Goal: Task Accomplishment & Management: Manage account settings

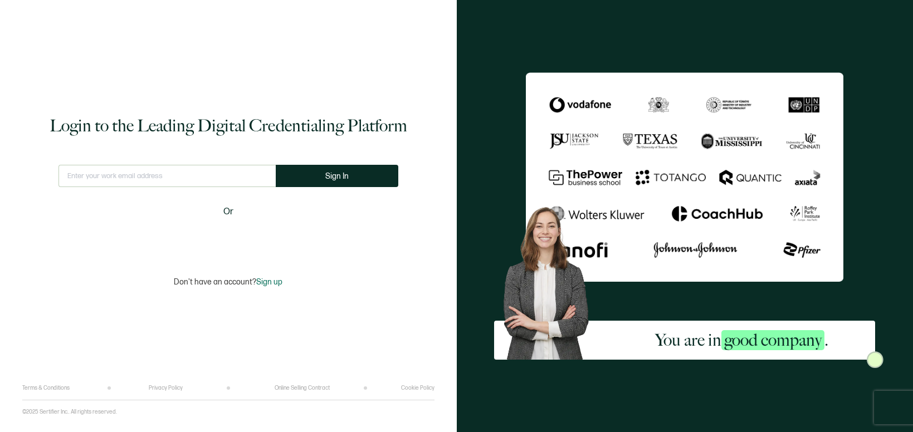
click at [213, 172] on input "text" at bounding box center [167, 176] width 217 height 22
type input "i"
type input "[EMAIL_ADDRESS][DOMAIN_NAME]"
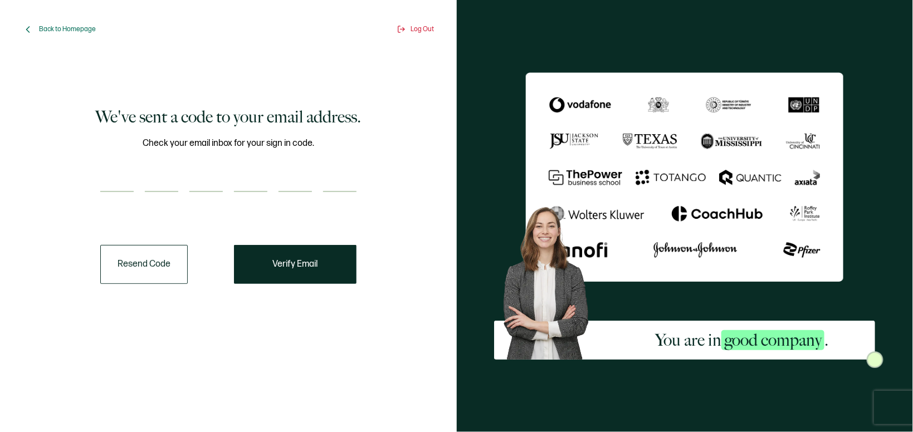
click at [175, 260] on button "Resend Code" at bounding box center [143, 264] width 87 height 39
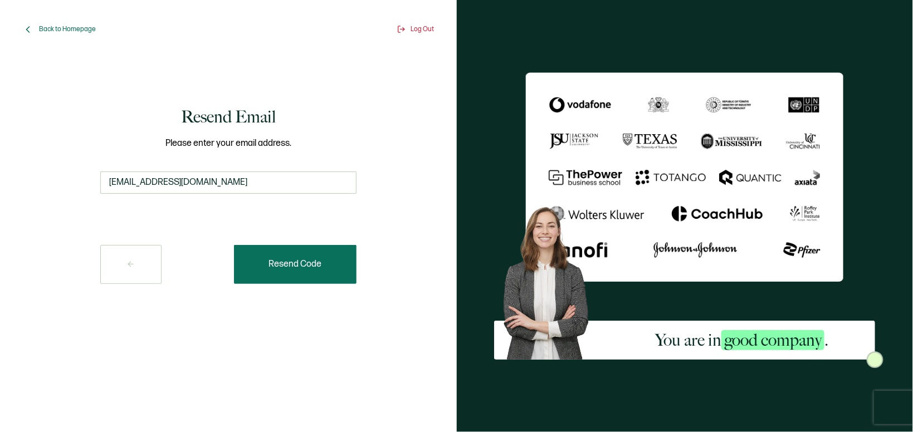
click at [295, 274] on button "Resend Code" at bounding box center [295, 264] width 123 height 39
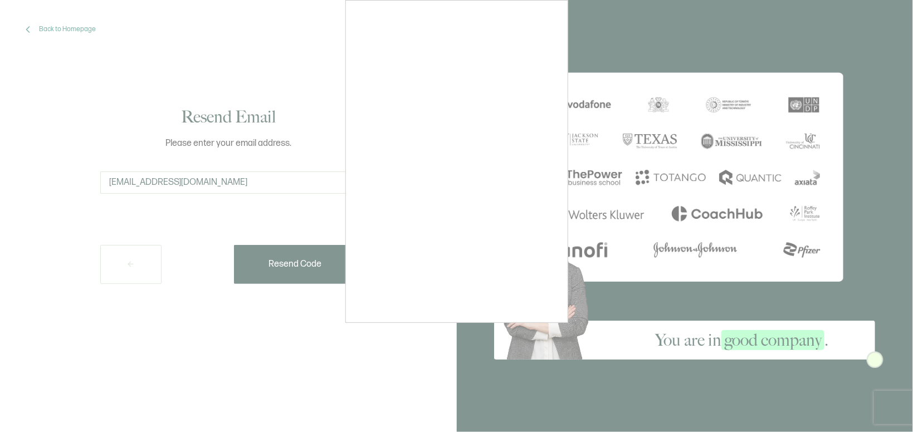
click at [33, 33] on div at bounding box center [456, 216] width 913 height 432
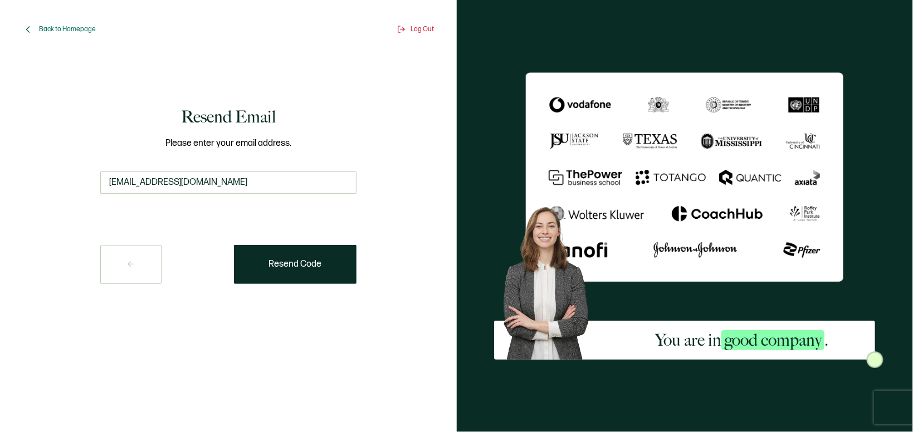
click at [38, 29] on div "Back to Homepage" at bounding box center [59, 29] width 74 height 11
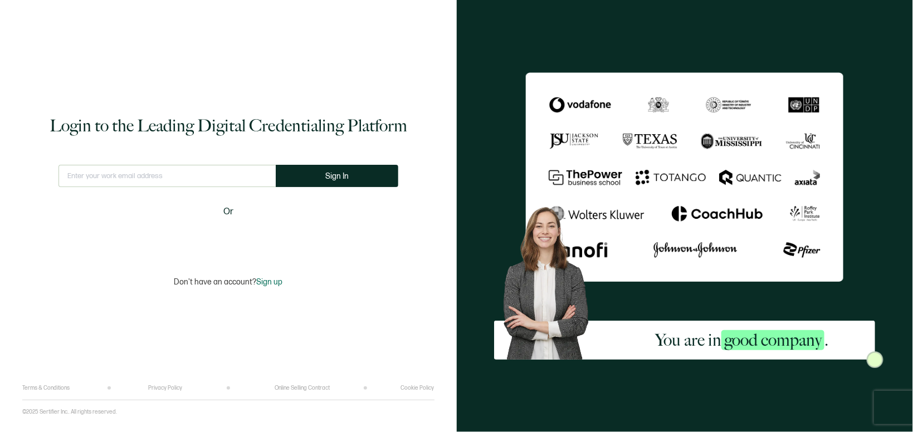
click at [130, 177] on input "text" at bounding box center [167, 176] width 217 height 22
type input "[EMAIL_ADDRESS][DOMAIN_NAME]"
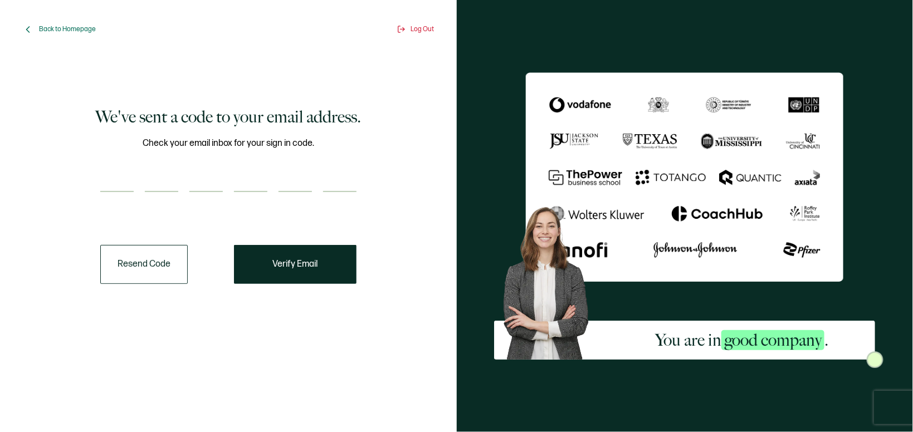
click at [159, 169] on div "Check your email inbox for your sign in code." at bounding box center [228, 172] width 256 height 70
click at [120, 168] on div "Check your email inbox for your sign in code." at bounding box center [228, 172] width 256 height 70
drag, startPoint x: 118, startPoint y: 179, endPoint x: 125, endPoint y: 182, distance: 7.8
click at [120, 181] on input "number" at bounding box center [116, 181] width 33 height 22
click at [128, 183] on input "number" at bounding box center [116, 181] width 33 height 22
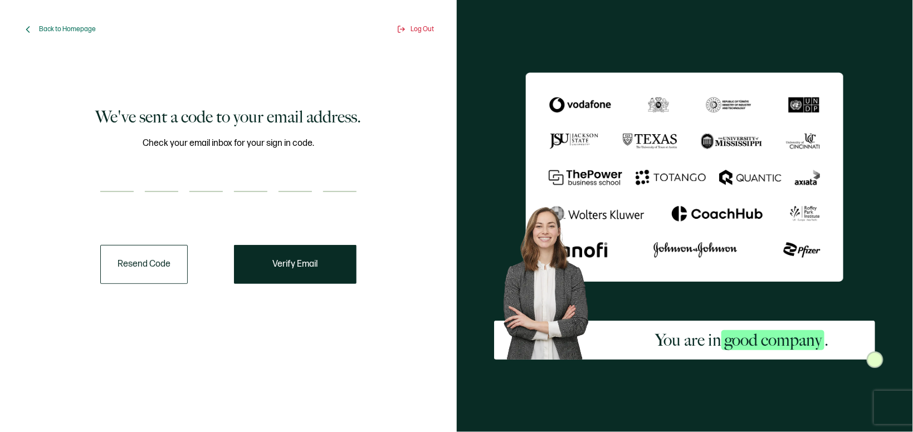
paste input "6"
type input "6"
type input "7"
type input "4"
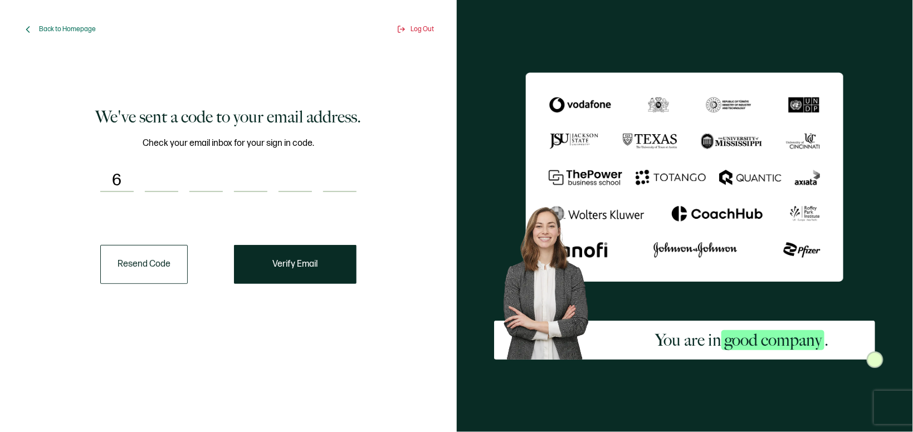
type input "7"
type input "6"
click at [276, 260] on span "Verify Email" at bounding box center [294, 264] width 45 height 9
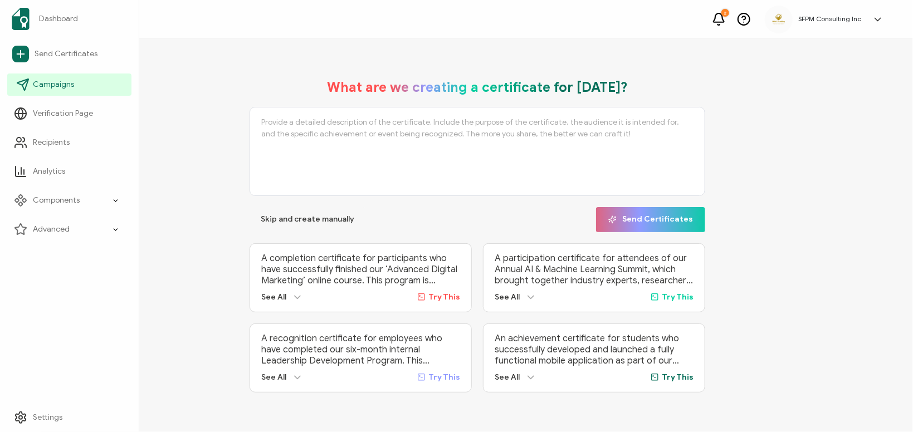
click at [25, 86] on icon at bounding box center [22, 84] width 13 height 13
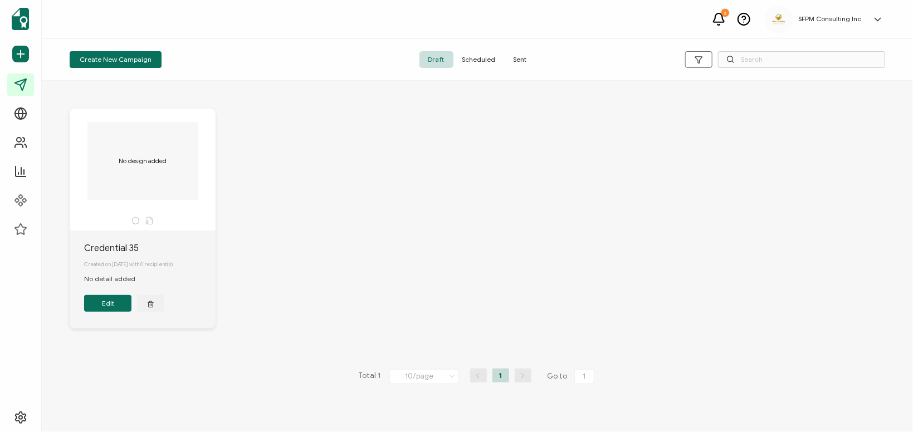
click at [484, 64] on span "Scheduled" at bounding box center [479, 59] width 51 height 17
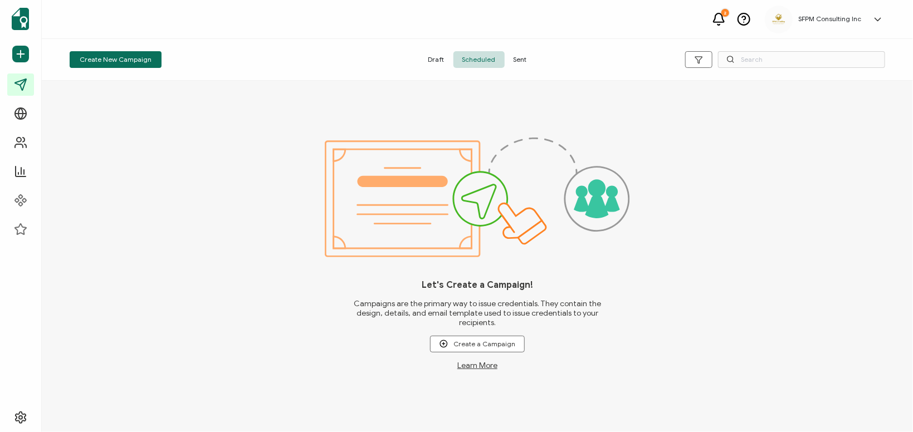
click at [518, 60] on span "Sent" at bounding box center [520, 59] width 31 height 17
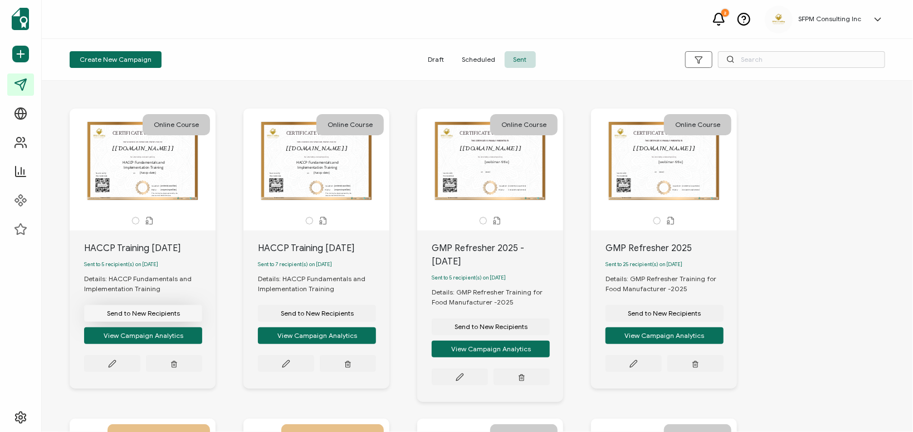
click at [144, 313] on span "Send to New Recipients" at bounding box center [143, 313] width 73 height 7
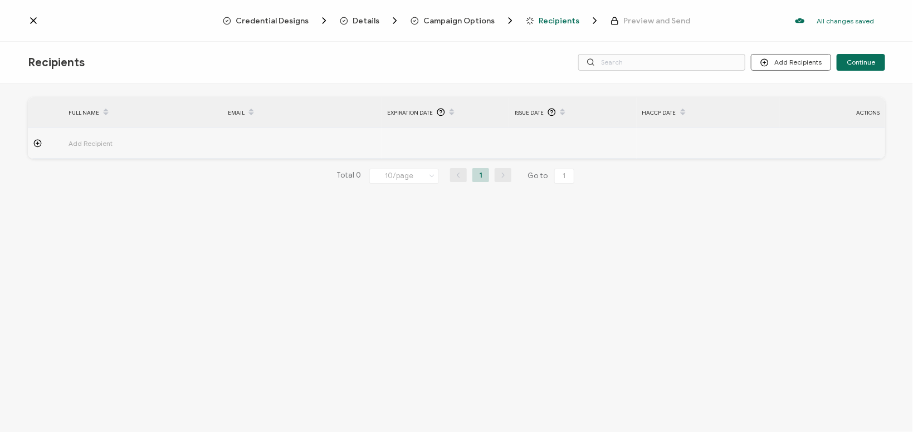
click at [304, 20] on span "Credential Designs" at bounding box center [272, 21] width 73 height 8
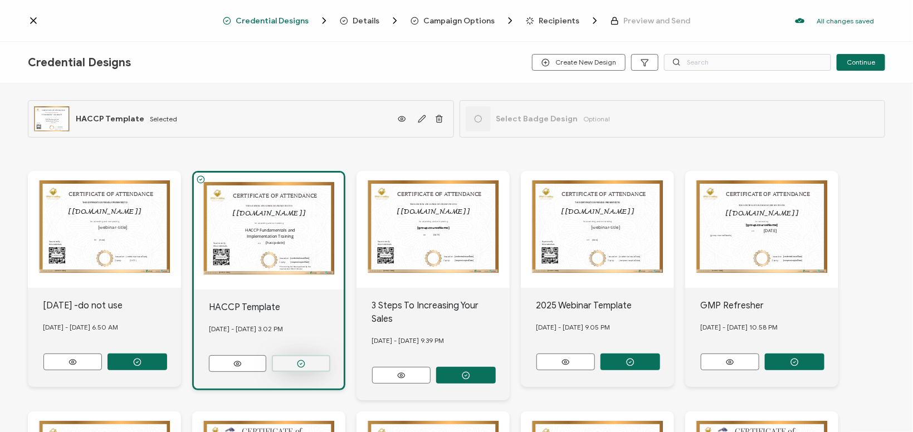
click at [295, 360] on button "button" at bounding box center [301, 363] width 59 height 17
drag, startPoint x: 838, startPoint y: 65, endPoint x: 849, endPoint y: 62, distance: 11.5
click at [842, 62] on div "Create New Design Continue" at bounding box center [708, 62] width 353 height 17
click at [851, 62] on span "Continue" at bounding box center [861, 62] width 28 height 7
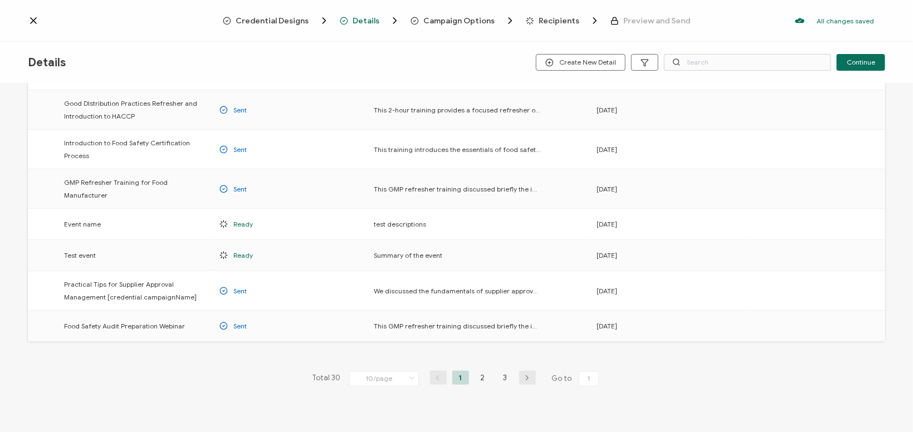
scroll to position [176, 0]
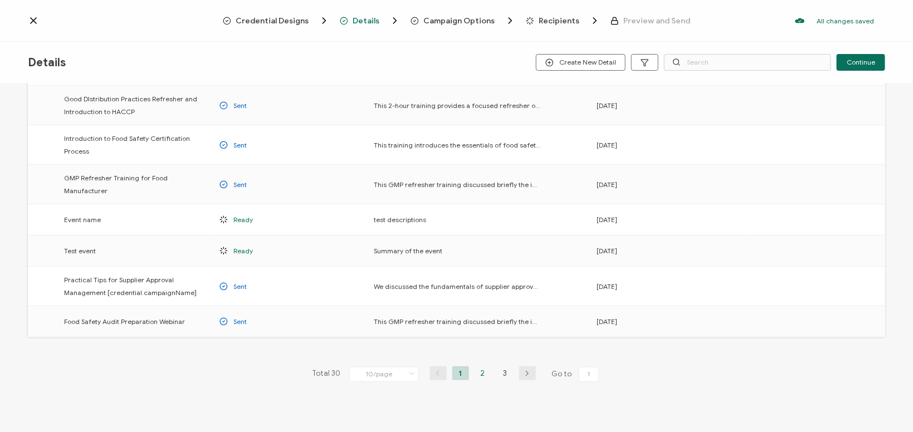
click at [483, 367] on li "2" at bounding box center [483, 374] width 17 height 14
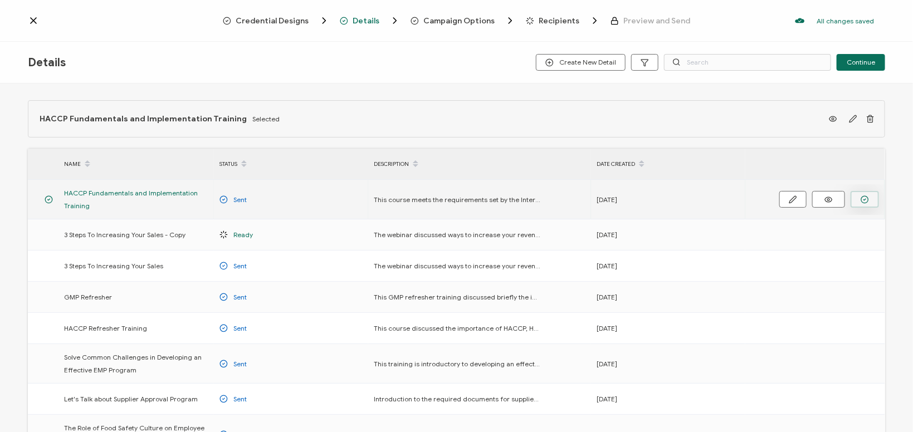
click at [859, 199] on button "button" at bounding box center [865, 199] width 28 height 17
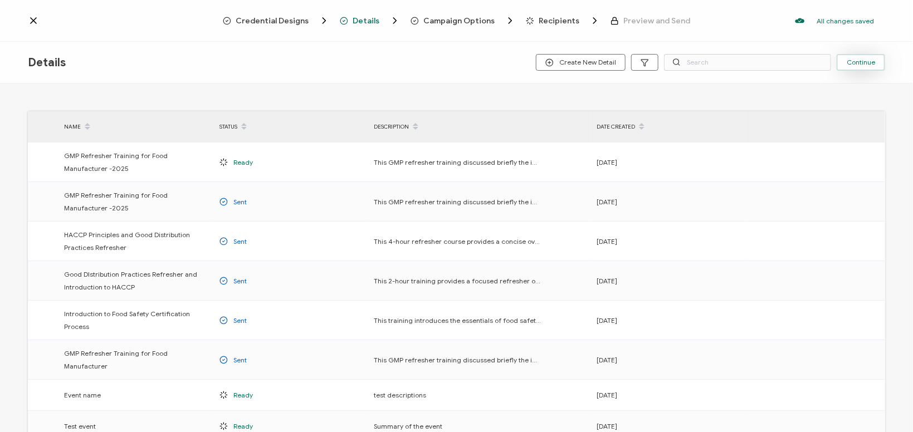
click at [852, 61] on span "Continue" at bounding box center [861, 62] width 28 height 7
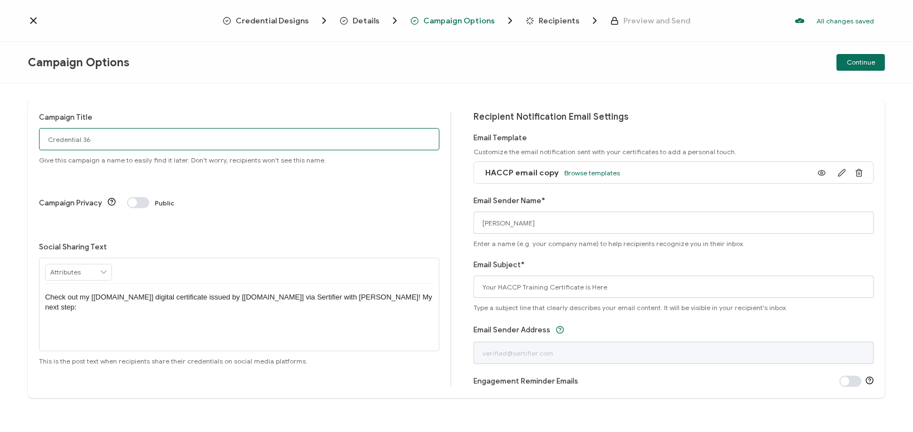
click at [292, 142] on input "Credential 36" at bounding box center [239, 139] width 401 height 22
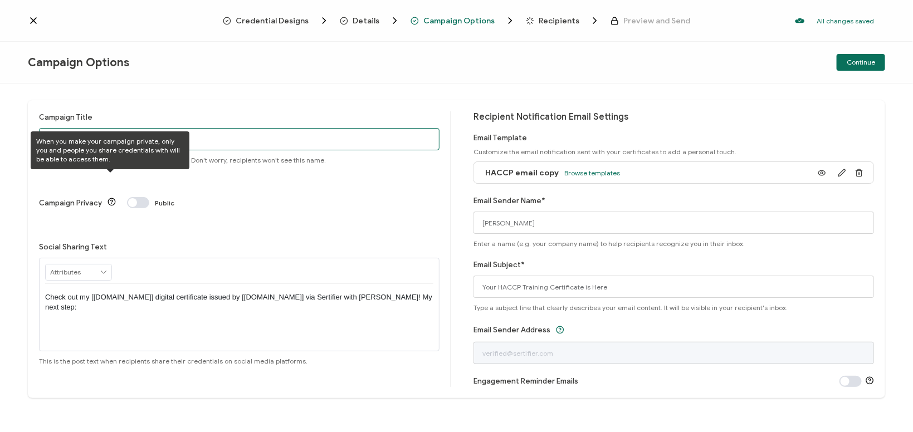
type input "HACCP Training [DATE]-[DATE]"
click at [108, 198] on icon at bounding box center [112, 202] width 8 height 8
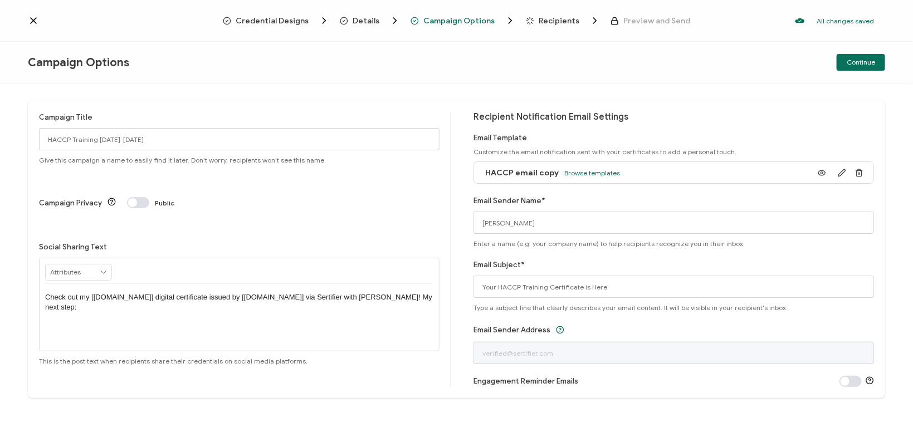
click at [256, 60] on div "Campaign Options" at bounding box center [171, 63] width 286 height 14
click at [94, 265] on input "text" at bounding box center [79, 273] width 66 height 16
click at [151, 187] on div "Campaign Title HACCP Training [DATE]-[DATE] Give this campaign a name to easily…" at bounding box center [245, 249] width 412 height 276
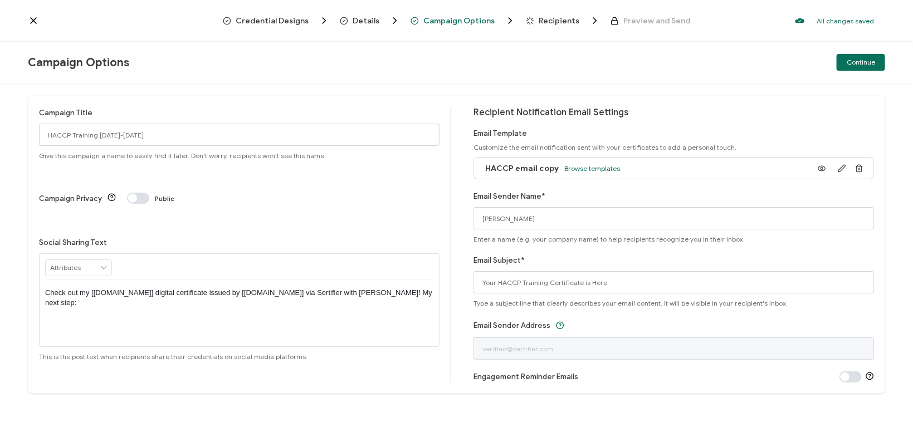
click at [846, 383] on div "Campaign Title HACCP Training [DATE]-[DATE] Give this campaign a name to easily…" at bounding box center [456, 245] width 857 height 298
click at [851, 382] on span at bounding box center [851, 377] width 22 height 11
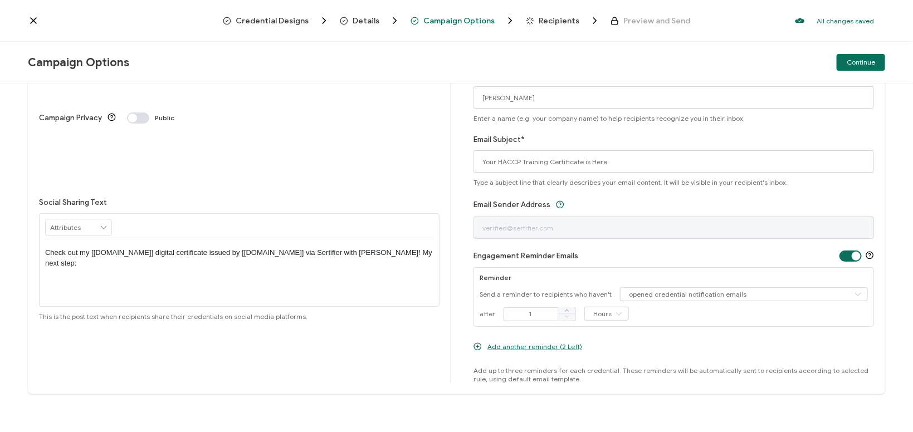
scroll to position [126, 0]
click at [596, 315] on input "Hours" at bounding box center [606, 313] width 45 height 14
click at [597, 359] on span "Days" at bounding box center [602, 358] width 15 height 8
type input "Days"
drag, startPoint x: 538, startPoint y: 311, endPoint x: 521, endPoint y: 310, distance: 17.3
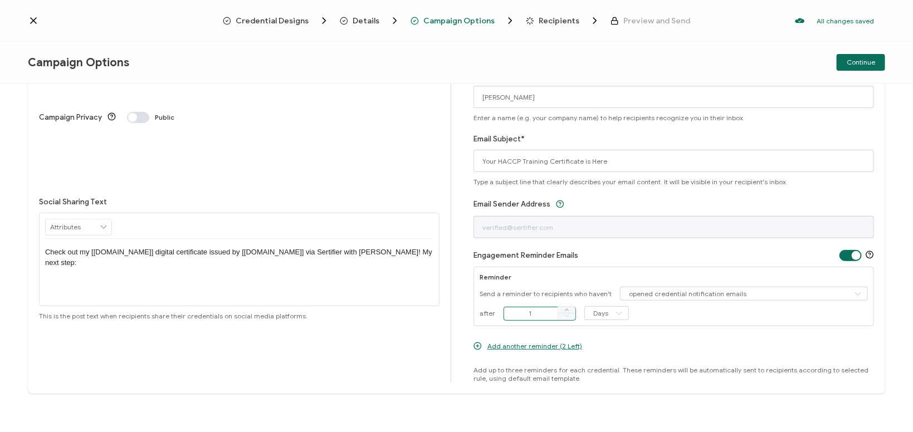
click at [521, 310] on input "1" at bounding box center [540, 314] width 72 height 14
drag, startPoint x: 524, startPoint y: 312, endPoint x: 531, endPoint y: 311, distance: 6.7
click at [531, 311] on input "2" at bounding box center [540, 314] width 72 height 14
drag, startPoint x: 531, startPoint y: 311, endPoint x: 518, endPoint y: 311, distance: 12.8
click at [518, 311] on input "2" at bounding box center [540, 314] width 72 height 14
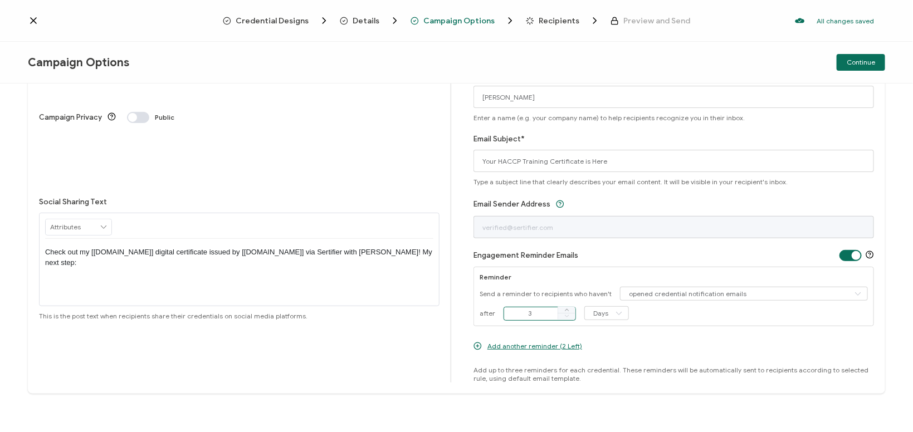
type input "3"
click at [475, 345] on icon at bounding box center [478, 346] width 8 height 8
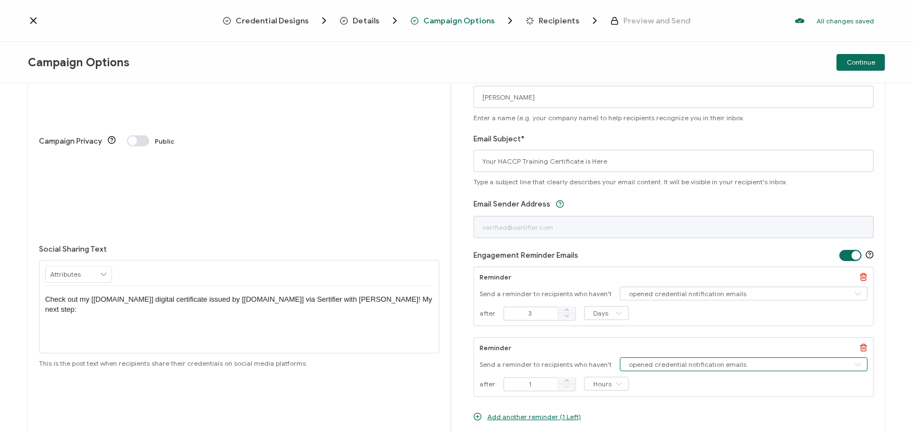
click at [650, 360] on input "opened credential notification emails" at bounding box center [744, 365] width 248 height 14
click at [395, 356] on div "Campaign Title HACCP Training [DATE]-[DATE] Give this campaign a name to easily…" at bounding box center [245, 220] width 412 height 468
click at [862, 347] on icon at bounding box center [864, 348] width 8 height 8
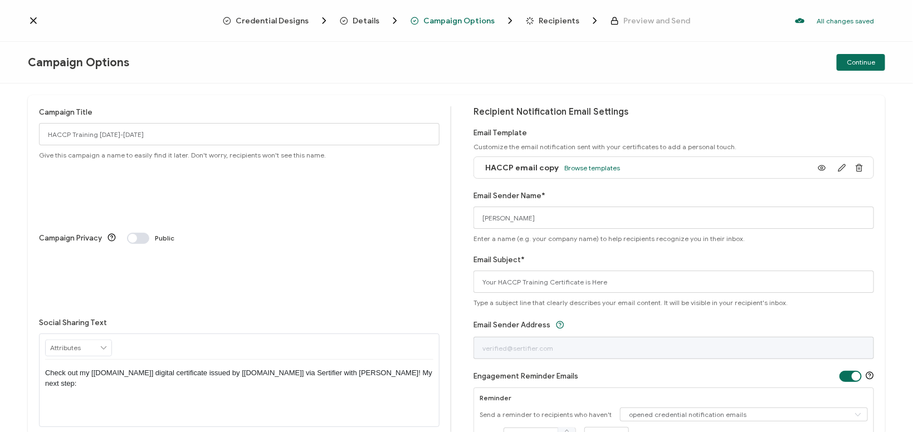
scroll to position [0, 0]
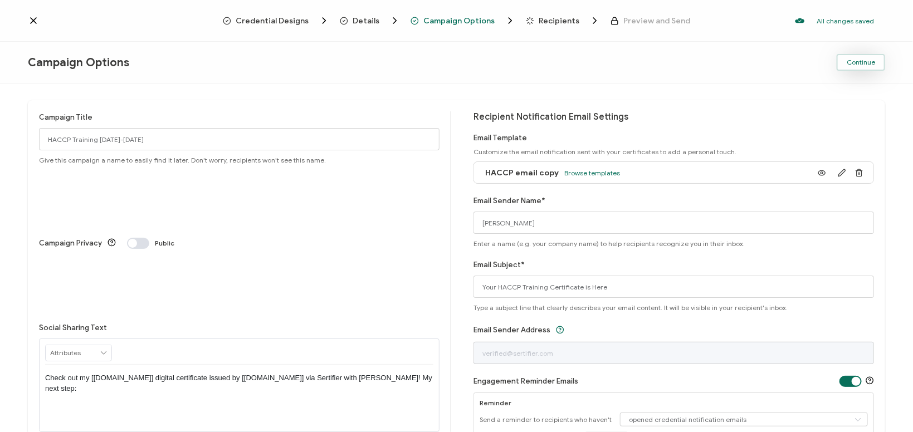
click at [870, 64] on span "Continue" at bounding box center [861, 62] width 28 height 7
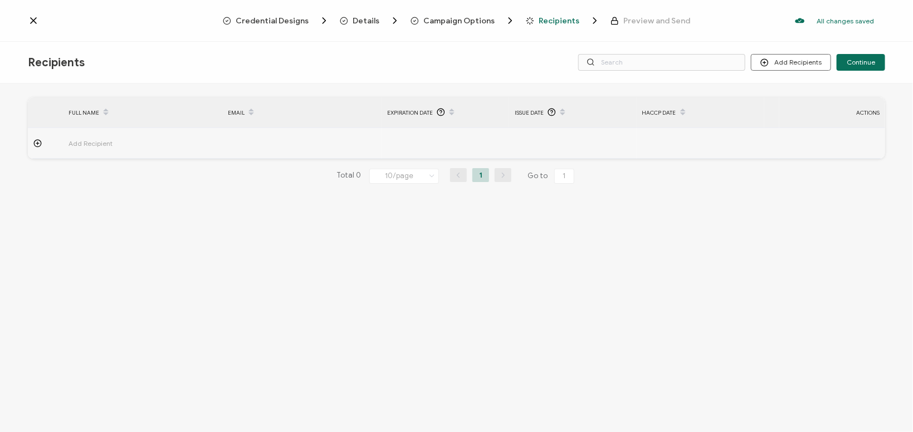
click at [36, 142] on icon at bounding box center [37, 143] width 8 height 8
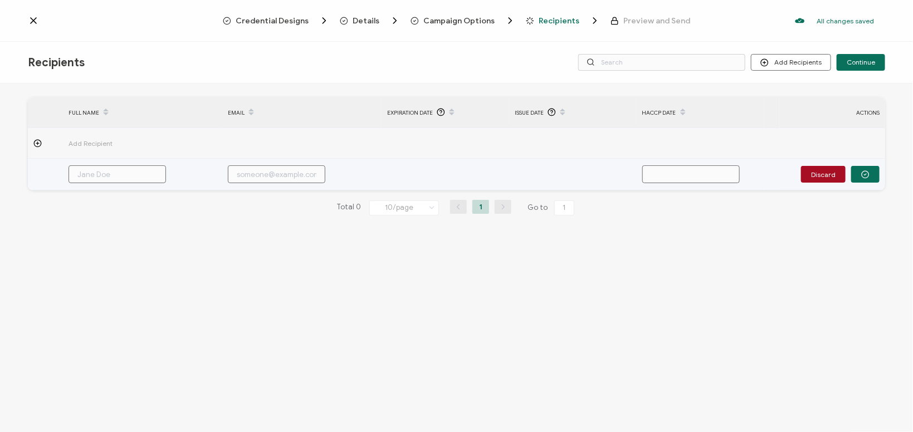
click at [538, 178] on td at bounding box center [573, 175] width 128 height 32
click at [714, 178] on input "text" at bounding box center [691, 174] width 98 height 18
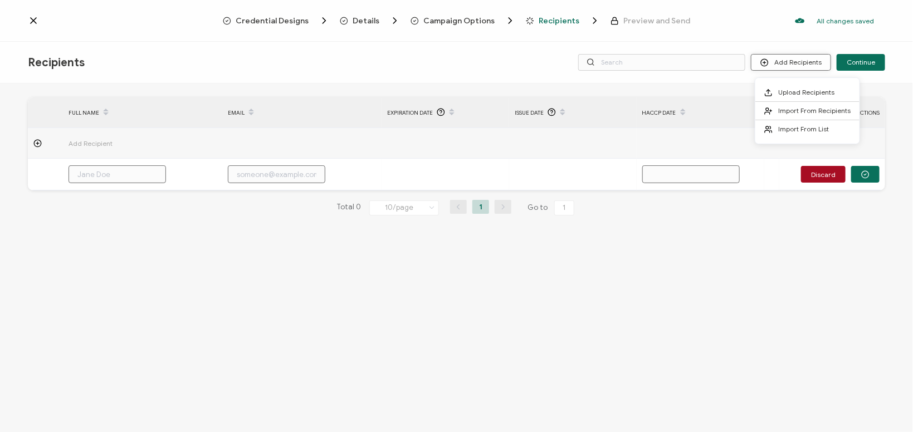
click at [768, 61] on icon at bounding box center [765, 63] width 8 height 8
click at [769, 91] on line at bounding box center [769, 92] width 0 height 4
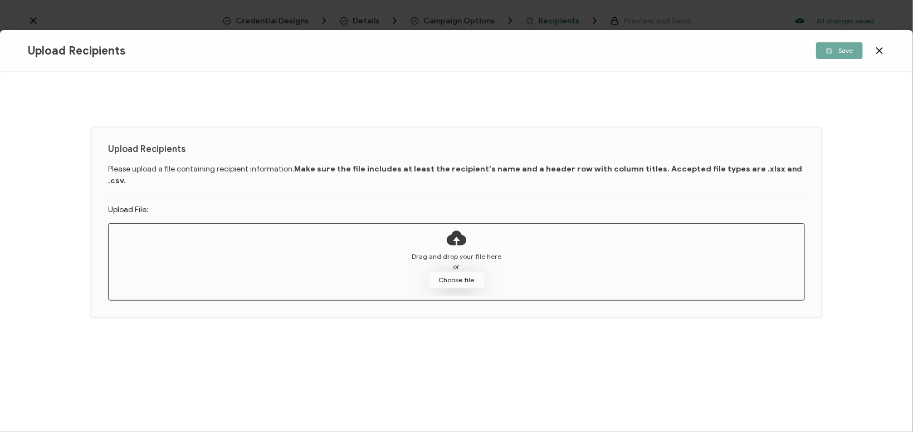
click at [447, 272] on button "Choose file" at bounding box center [457, 280] width 56 height 17
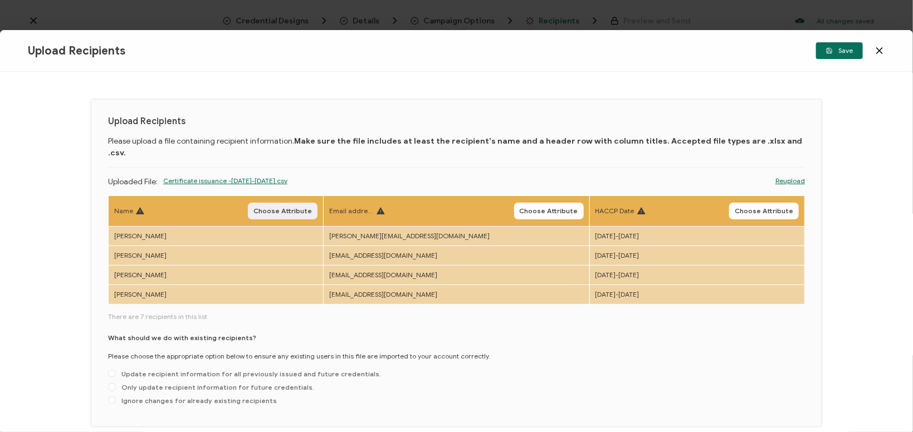
click at [299, 208] on span "Choose Attribute" at bounding box center [283, 211] width 59 height 7
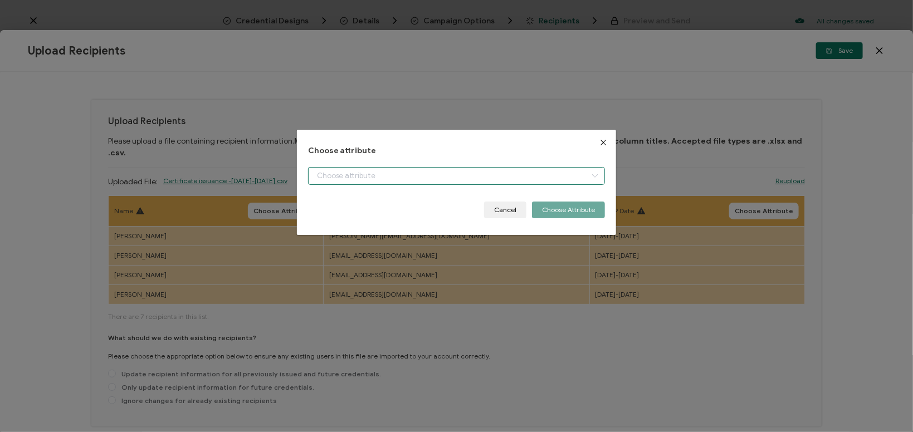
click at [389, 178] on input "dialog" at bounding box center [457, 176] width 298 height 18
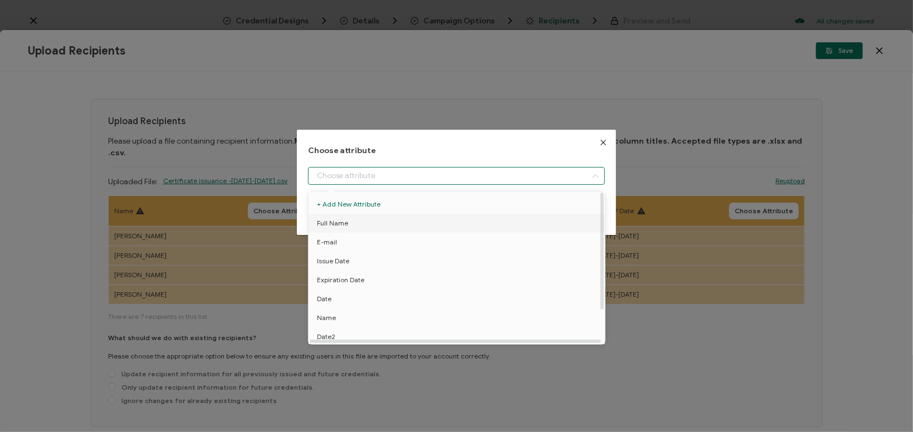
click at [366, 220] on li "Full Name" at bounding box center [457, 223] width 302 height 19
type input "Full Name"
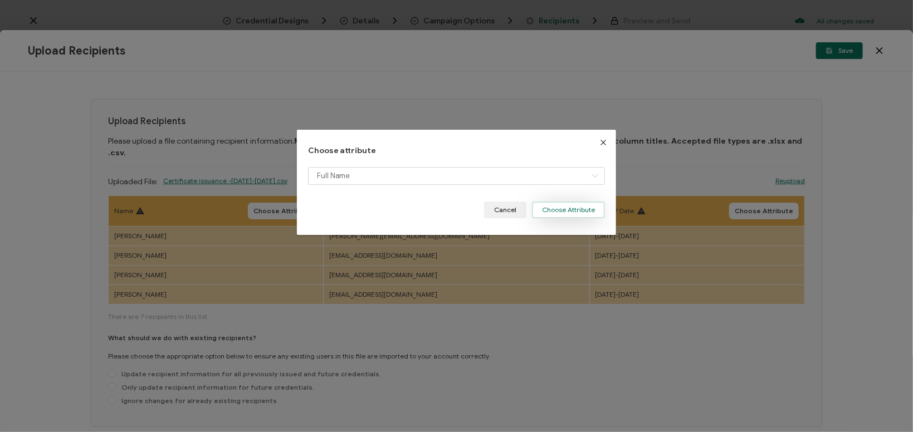
click at [544, 211] on button "Choose Attribute" at bounding box center [568, 210] width 73 height 17
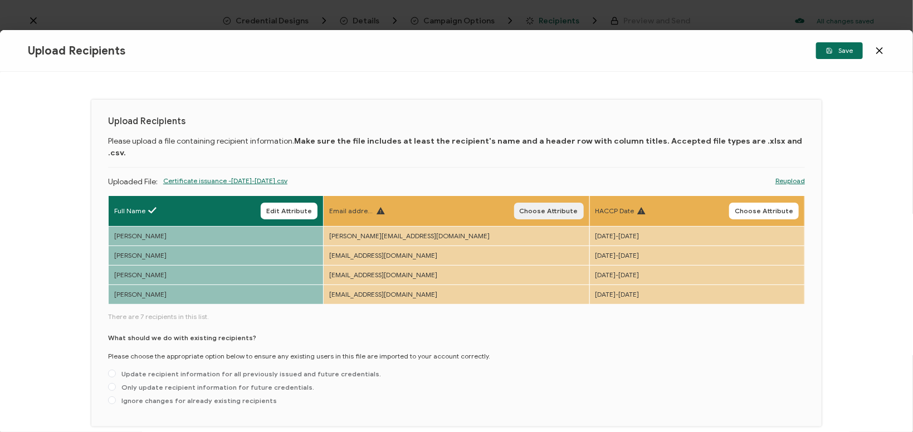
click at [531, 208] on span "Choose Attribute" at bounding box center [549, 211] width 59 height 7
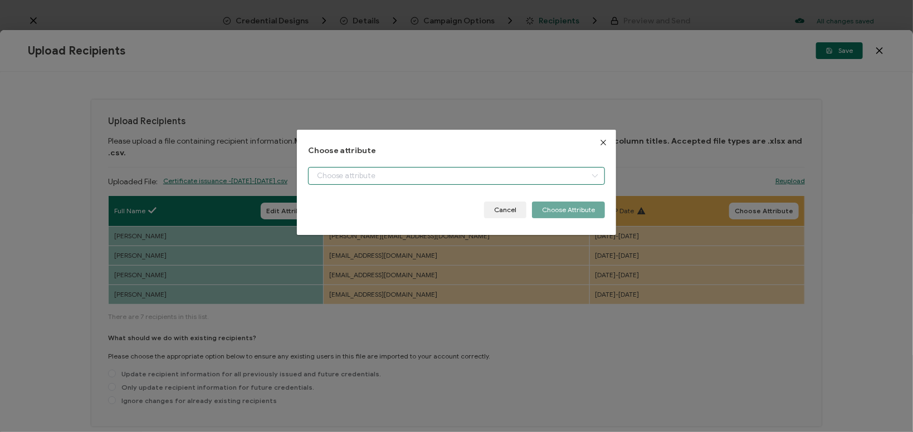
click at [479, 182] on input "dialog" at bounding box center [457, 176] width 298 height 18
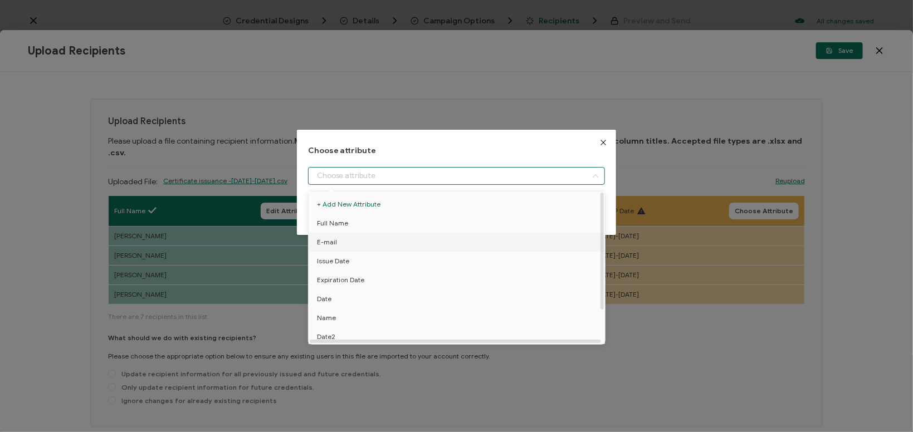
click at [344, 239] on li "E-mail" at bounding box center [457, 242] width 302 height 19
type input "E-mail"
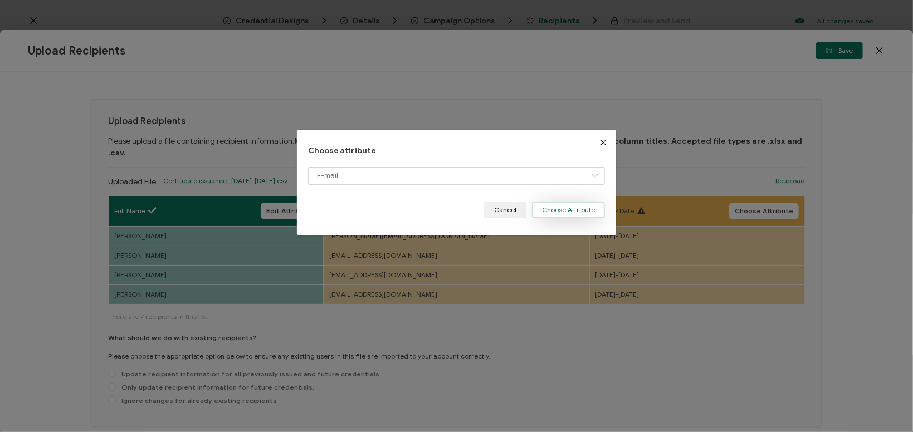
click at [567, 211] on button "Choose Attribute" at bounding box center [568, 210] width 73 height 17
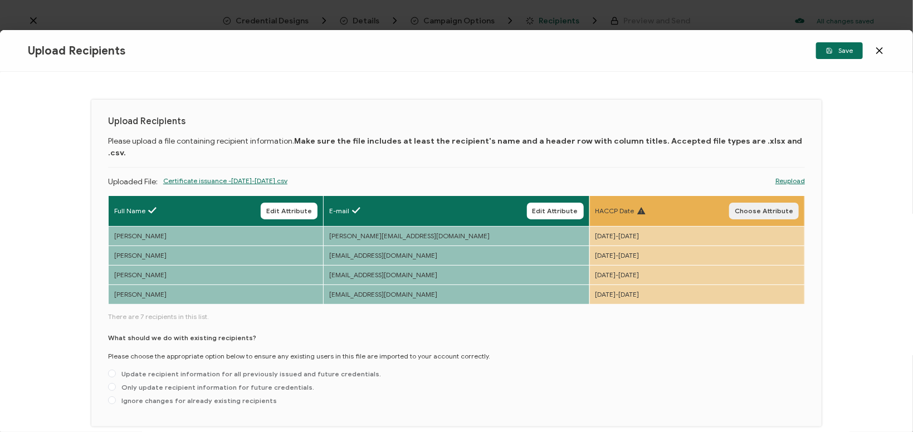
click at [753, 208] on span "Choose Attribute" at bounding box center [764, 211] width 59 height 7
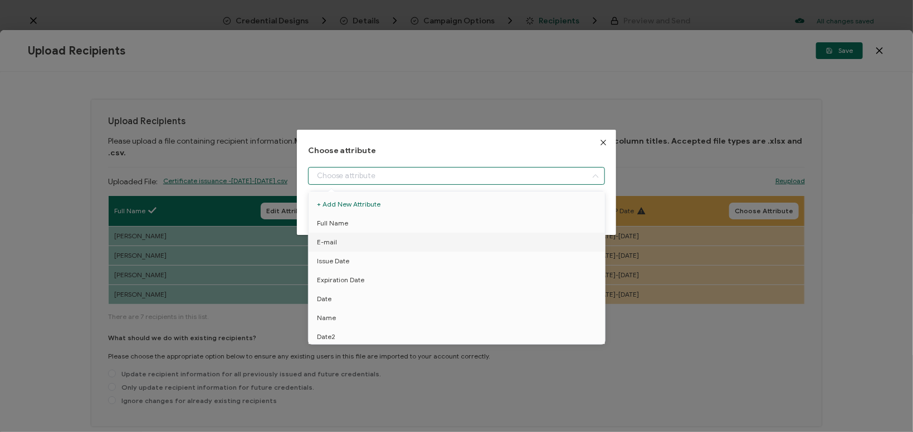
click at [479, 169] on input "dialog" at bounding box center [457, 176] width 298 height 18
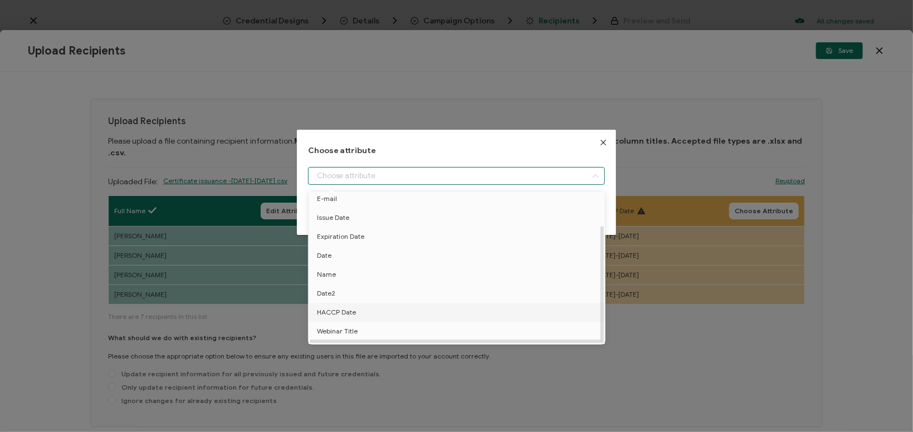
click at [371, 311] on li "HACCP Date" at bounding box center [457, 312] width 302 height 19
type input "HACCP Date"
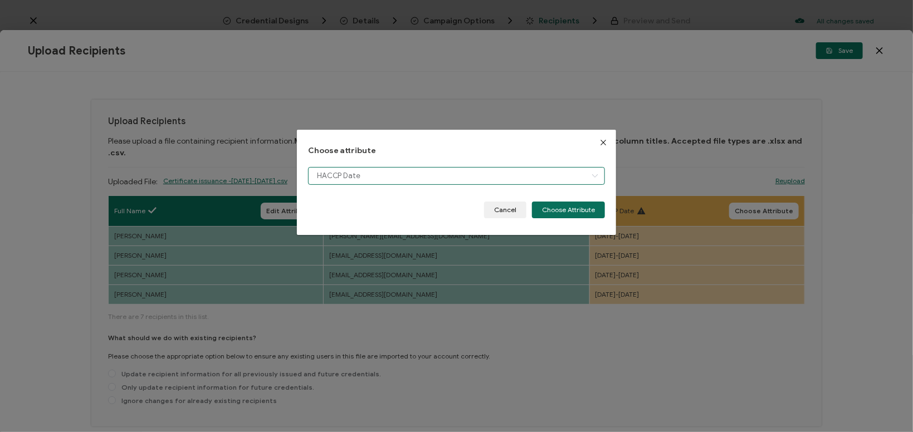
scroll to position [43, 0]
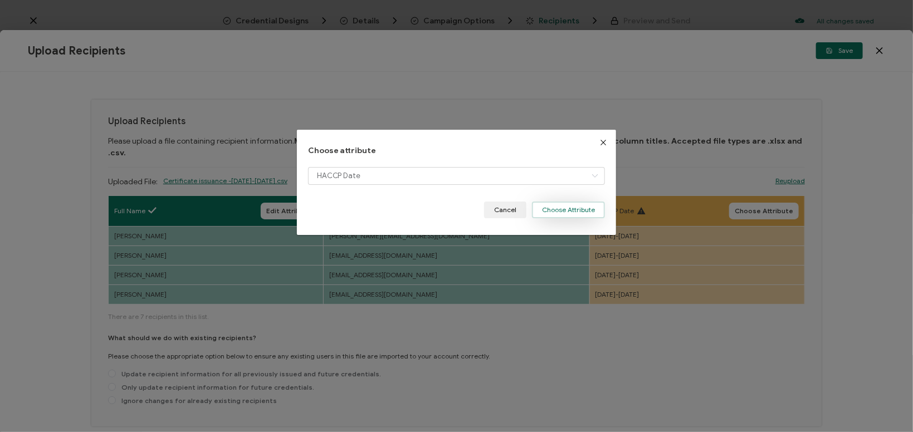
click at [601, 209] on button "Choose Attribute" at bounding box center [568, 210] width 73 height 17
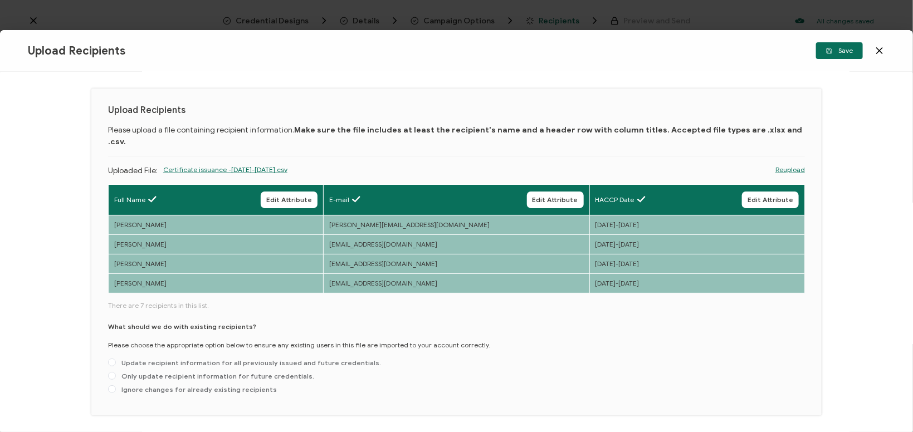
scroll to position [38, 0]
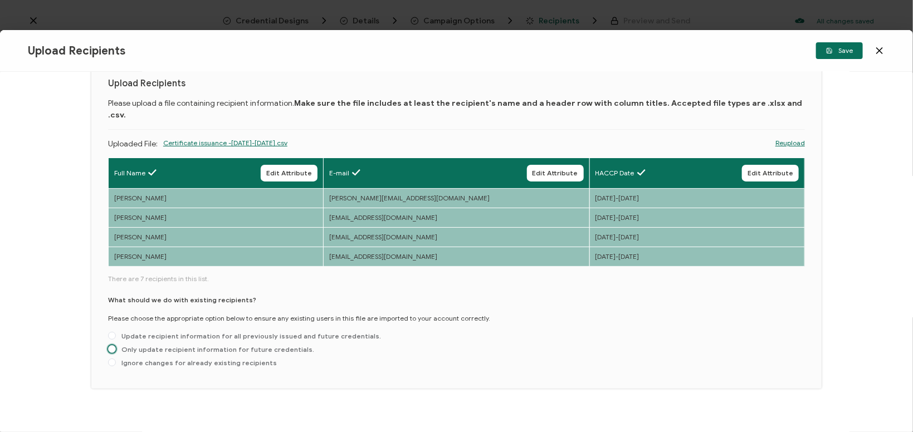
click at [211, 345] on span "Only update recipient information for future credentials." at bounding box center [215, 349] width 198 height 8
click at [116, 345] on input "Only update recipient information for future credentials." at bounding box center [112, 349] width 8 height 9
radio input "true"
click at [845, 51] on span "Save" at bounding box center [839, 50] width 27 height 7
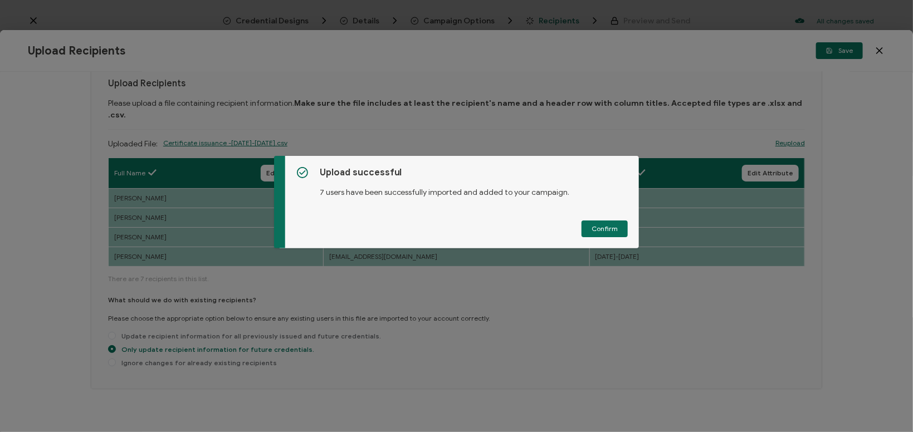
click at [606, 221] on div "Upload successful 7 users have been successfully imported and added to your cam…" at bounding box center [462, 202] width 354 height 92
click at [604, 225] on button "Confirm" at bounding box center [605, 229] width 46 height 17
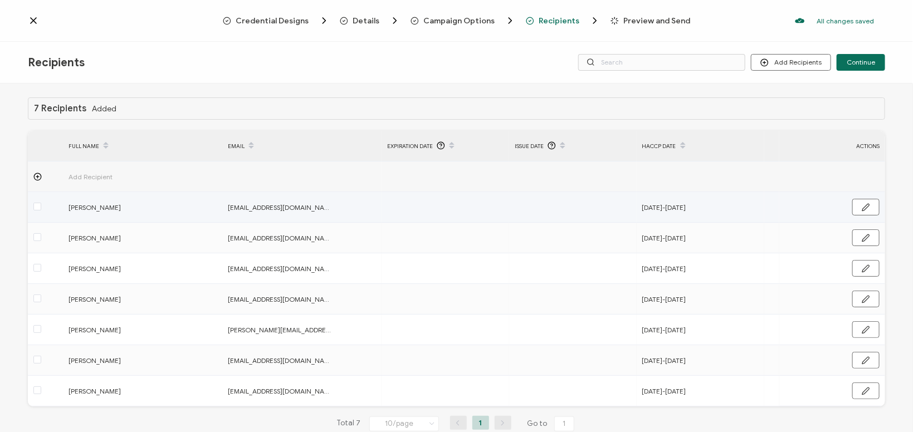
click at [405, 212] on td at bounding box center [446, 207] width 128 height 31
click at [406, 209] on td at bounding box center [446, 207] width 128 height 31
click at [410, 204] on td at bounding box center [446, 207] width 128 height 31
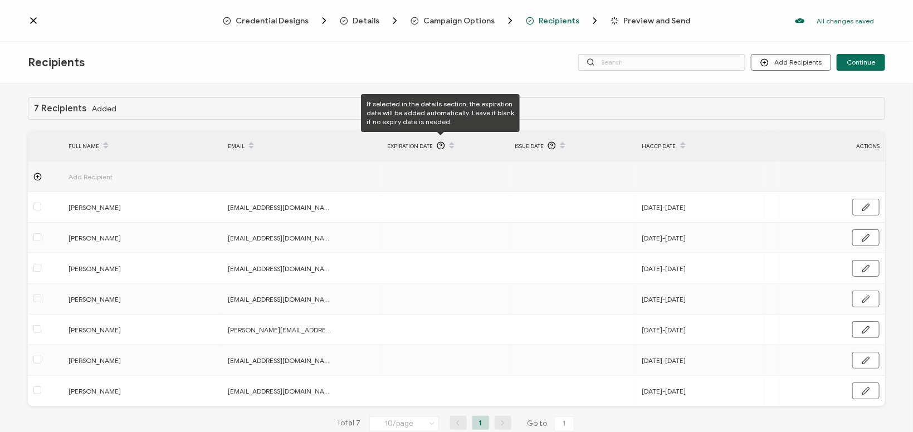
click at [439, 145] on icon at bounding box center [441, 146] width 8 height 8
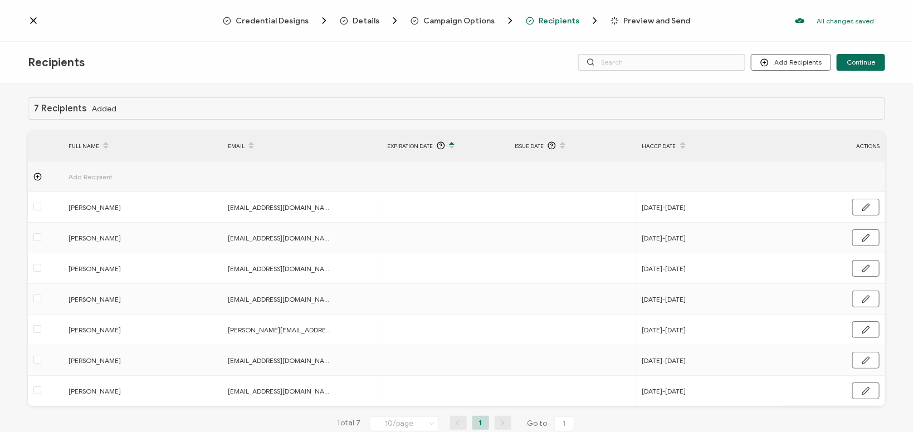
click at [418, 192] on td at bounding box center [446, 177] width 128 height 31
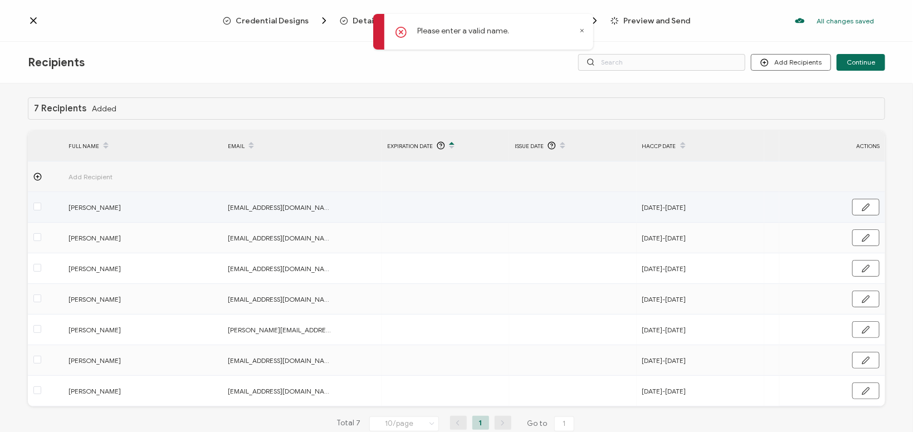
click at [472, 204] on td at bounding box center [446, 207] width 128 height 31
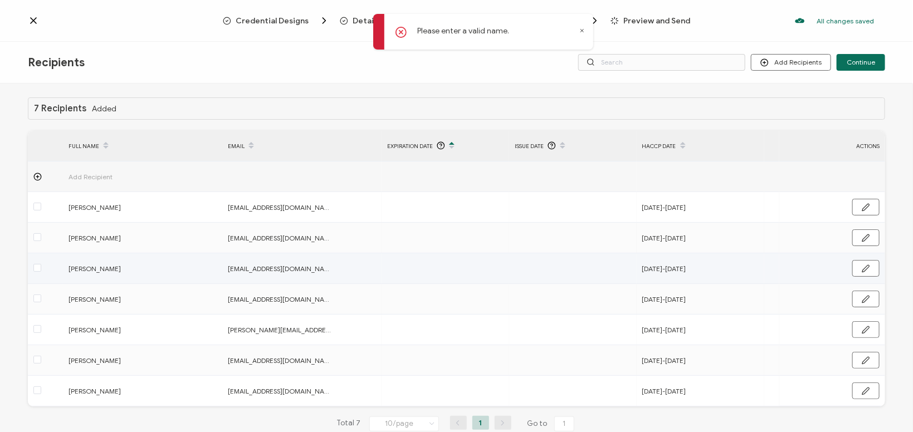
scroll to position [27, 0]
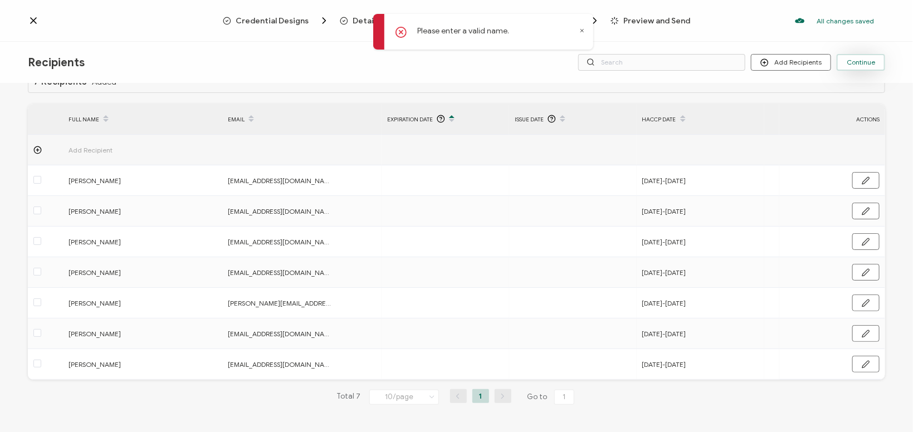
click at [875, 61] on span "Continue" at bounding box center [861, 62] width 28 height 7
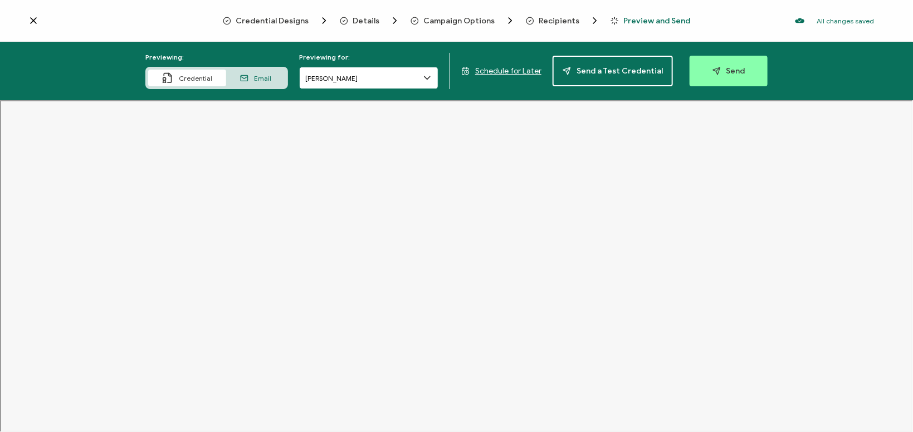
click at [406, 80] on input "[PERSON_NAME]" at bounding box center [368, 78] width 139 height 22
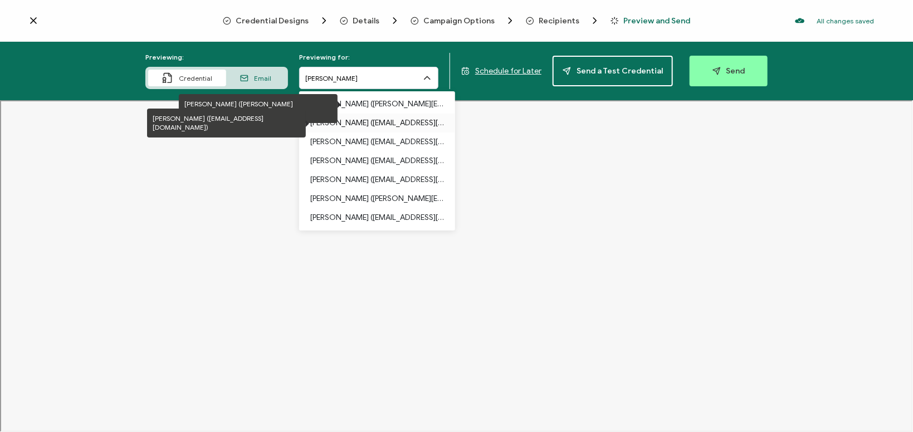
click at [383, 128] on p "[PERSON_NAME] ([EMAIL_ADDRESS][DOMAIN_NAME])" at bounding box center [377, 123] width 134 height 19
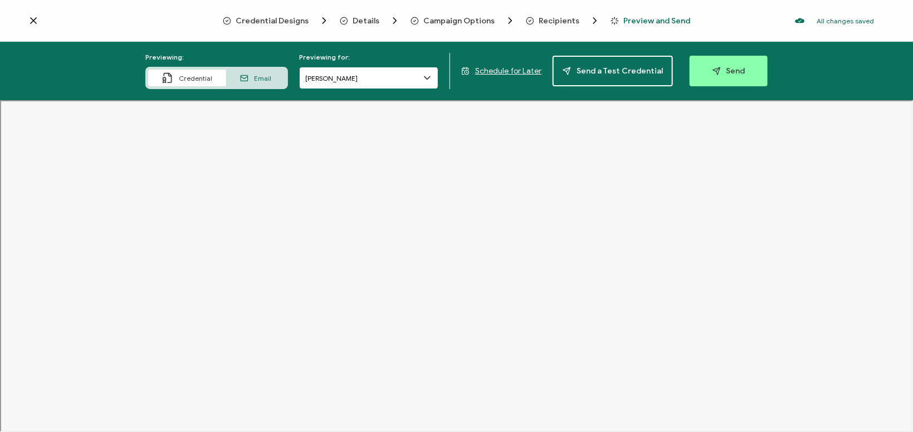
click at [398, 80] on input "[PERSON_NAME]" at bounding box center [368, 78] width 139 height 22
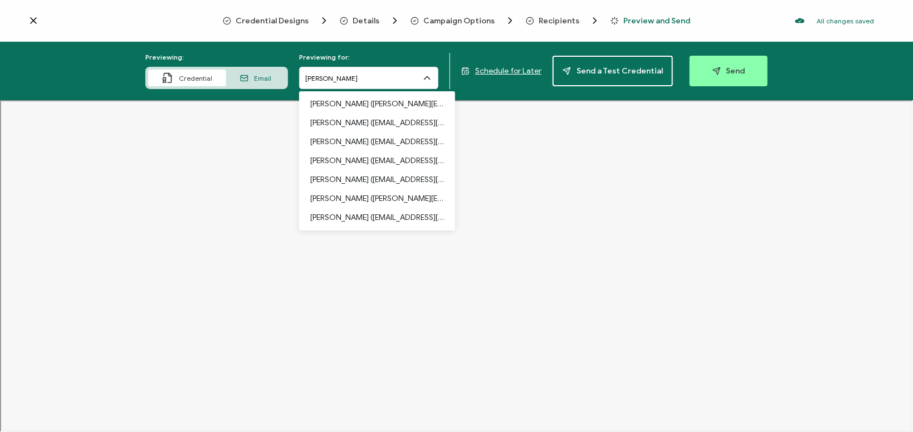
click at [274, 78] on div "Email" at bounding box center [255, 78] width 59 height 17
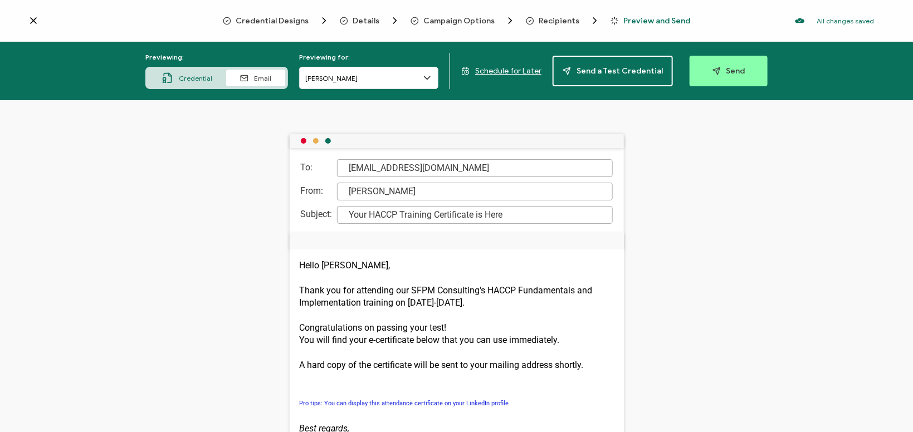
click at [490, 66] on div "Previewing: Credential Email Previewing for: [PERSON_NAME] Schedule for Later S…" at bounding box center [456, 71] width 913 height 59
click at [490, 68] on span "Schedule for Later" at bounding box center [508, 70] width 66 height 9
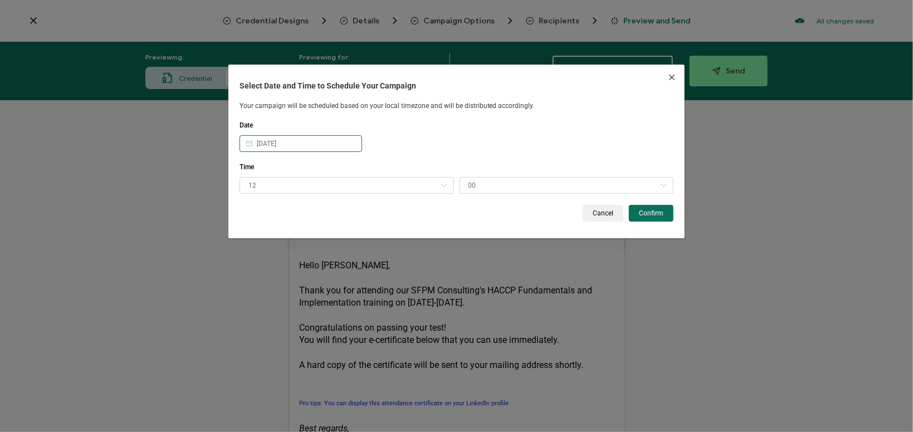
click at [339, 152] on input "[DATE]" at bounding box center [301, 143] width 123 height 17
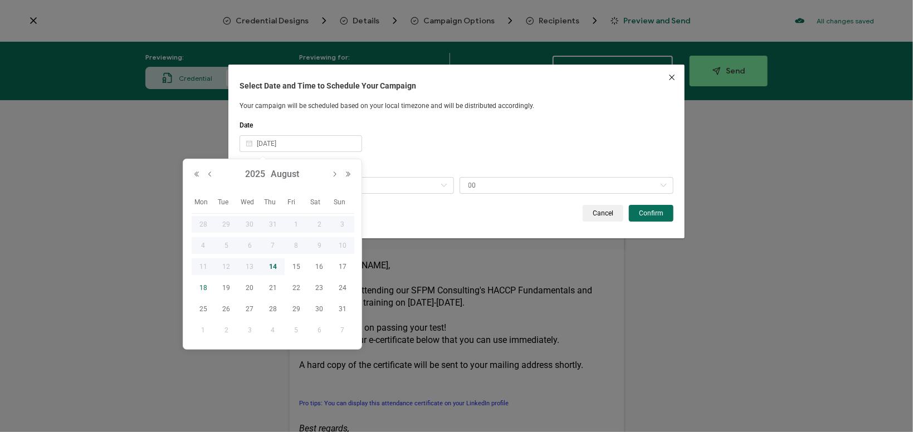
click at [206, 290] on span "18" at bounding box center [203, 287] width 13 height 13
type input "[DATE]"
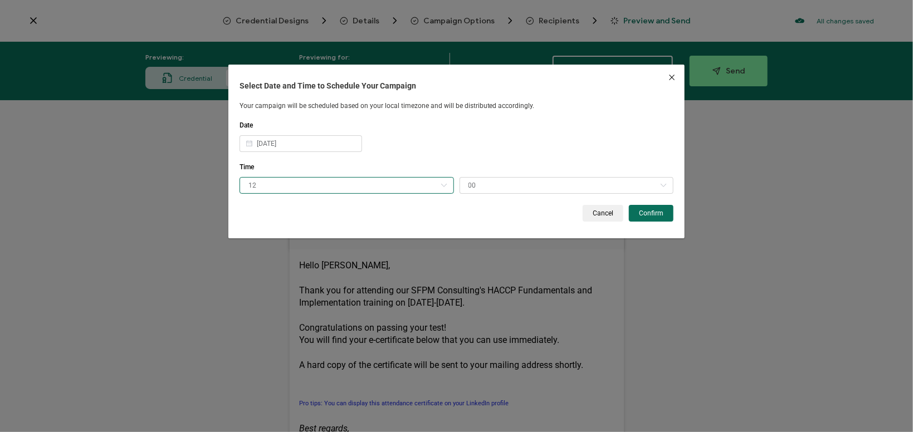
click at [362, 186] on input "12" at bounding box center [347, 185] width 215 height 17
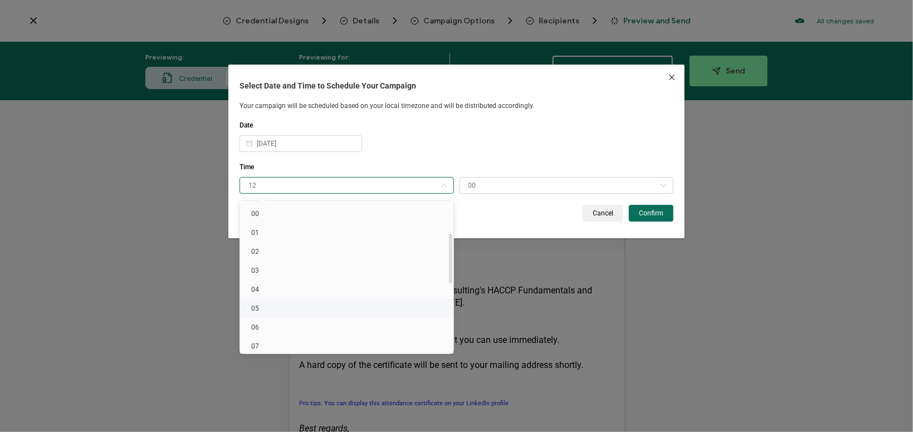
scroll to position [97, 0]
click at [279, 236] on li "06" at bounding box center [346, 230] width 213 height 19
type input "06"
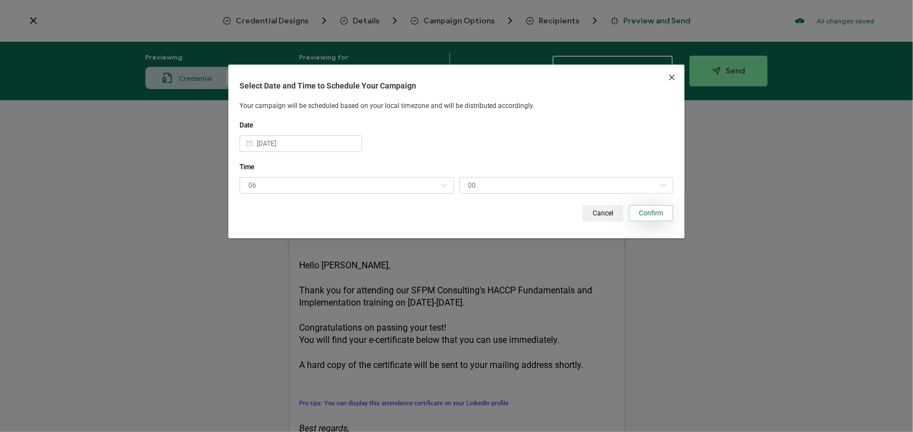
click at [651, 212] on span "Confirm" at bounding box center [651, 213] width 25 height 7
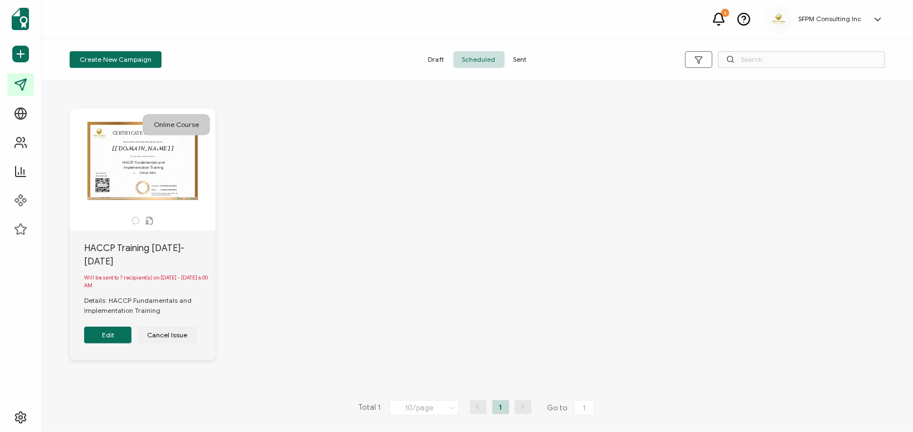
click at [337, 217] on div "Online Course CERTIFICATE OF ATTENDANCE THIS CERTIFICATE IS PROUDLY PRESENTED T…" at bounding box center [478, 242] width 838 height 313
click at [150, 192] on div "CERTIFICATE OF ATTENDANCE THIS CERTIFICATE IS PROUDLY PRESENTED TO This box wil…" at bounding box center [142, 161] width 117 height 78
click at [150, 184] on div "CERTIFICATE OF ATTENDANCE THIS CERTIFICATE IS PROUDLY PRESENTED TO This box wil…" at bounding box center [142, 161] width 117 height 78
click at [108, 338] on button "Edit" at bounding box center [107, 335] width 47 height 17
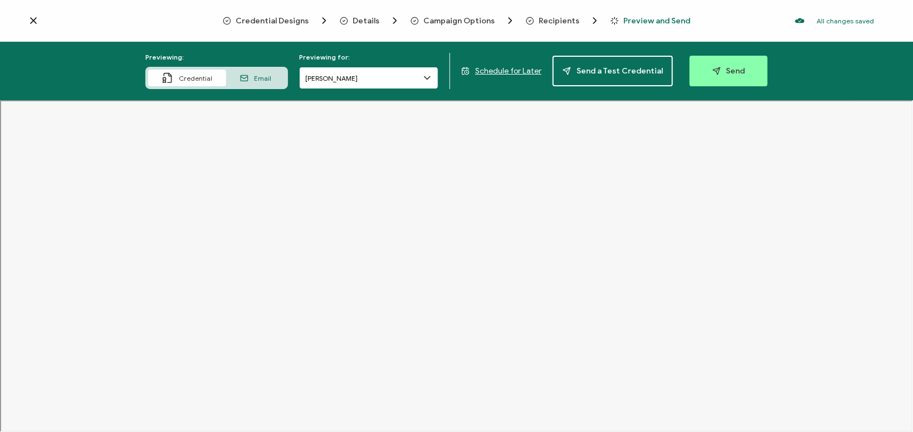
click at [364, 85] on input "[PERSON_NAME]" at bounding box center [368, 78] width 139 height 22
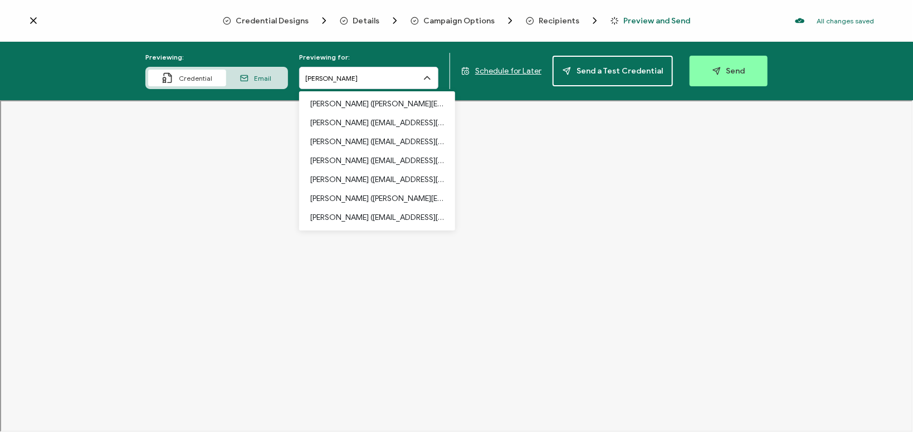
click at [503, 69] on span "Schedule for Later" at bounding box center [508, 70] width 66 height 9
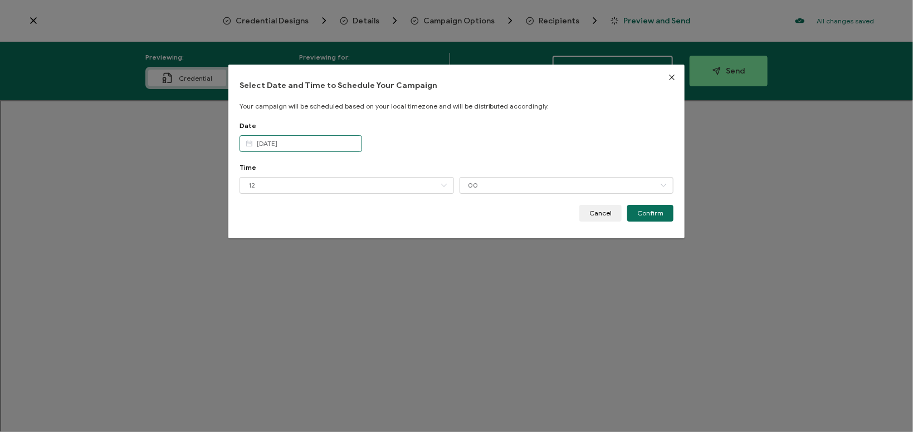
click at [321, 149] on input "[DATE]" at bounding box center [301, 143] width 123 height 17
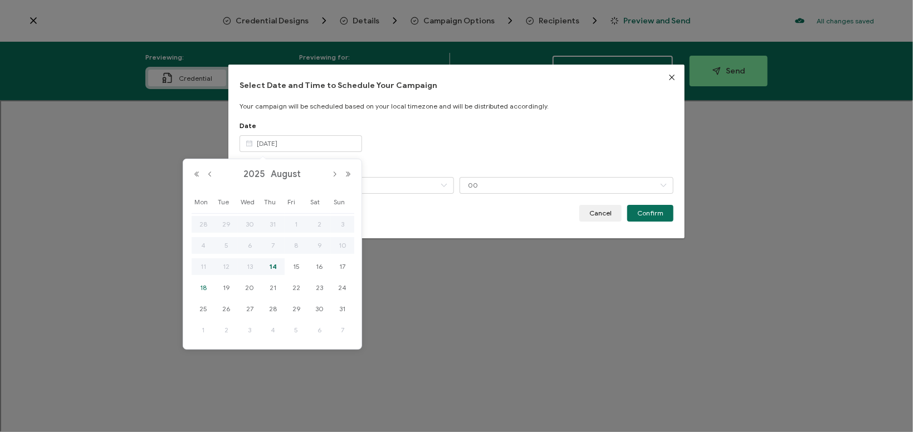
click at [209, 285] on span "18" at bounding box center [203, 287] width 13 height 13
type input "[DATE]"
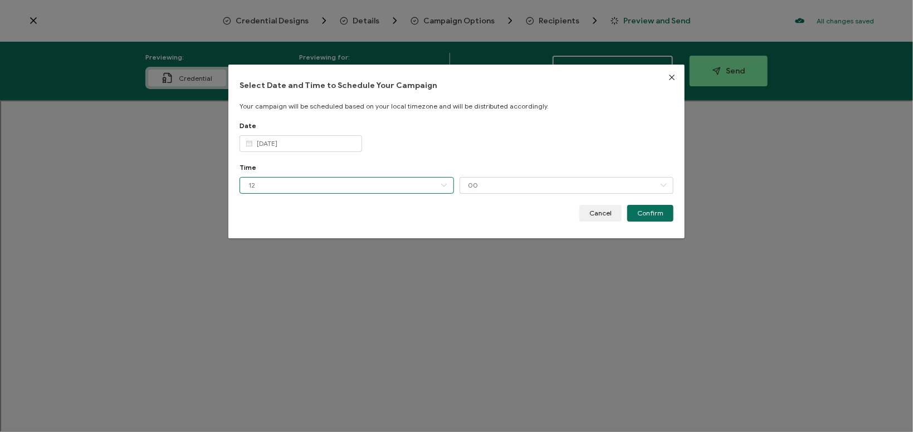
click at [279, 184] on input "12" at bounding box center [347, 185] width 215 height 17
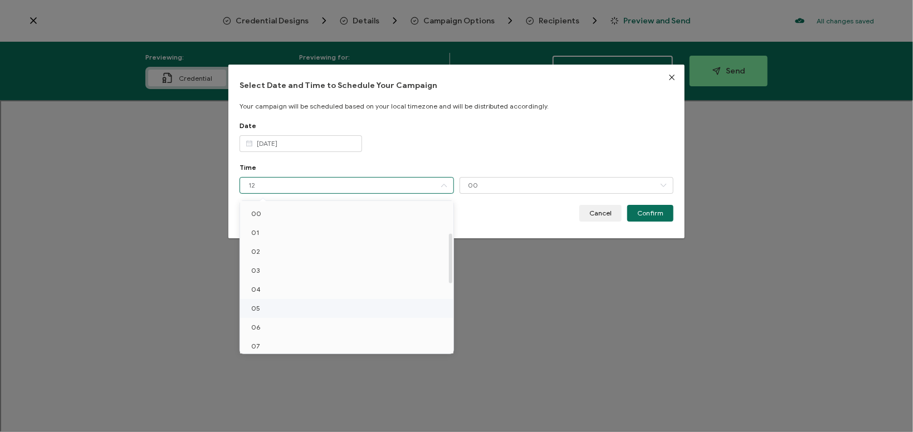
scroll to position [97, 0]
click at [266, 236] on li "06" at bounding box center [346, 230] width 213 height 19
type input "06"
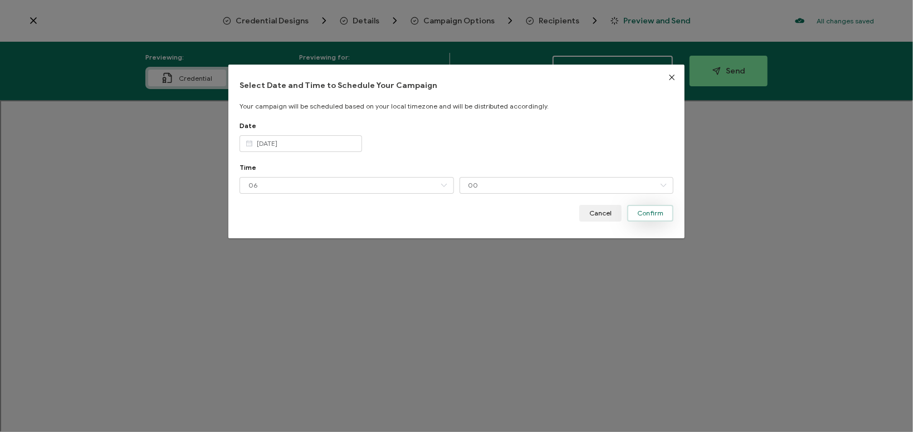
click at [647, 212] on span "Confirm" at bounding box center [650, 213] width 26 height 7
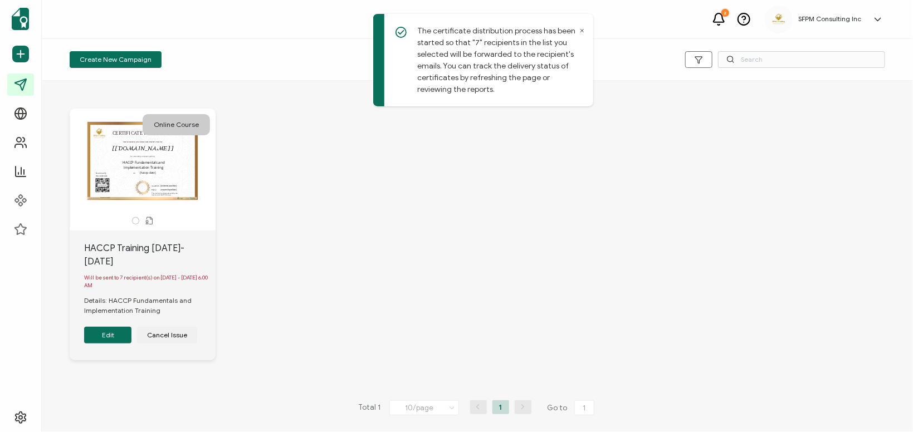
click at [714, 22] on icon at bounding box center [719, 19] width 14 height 14
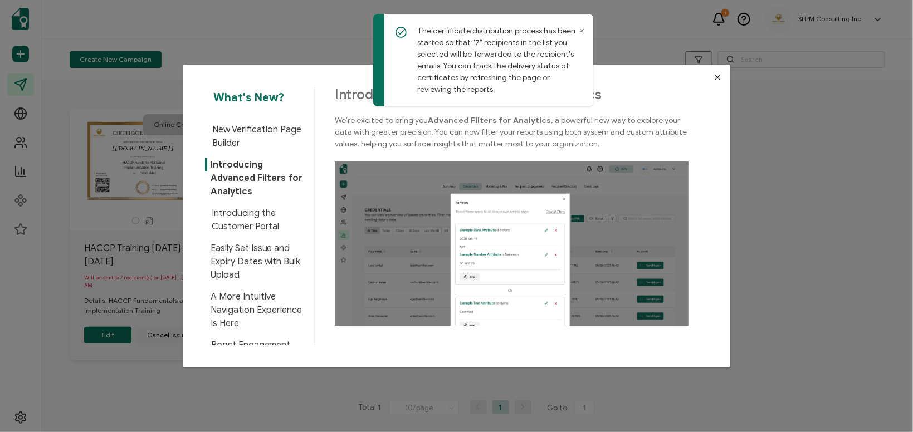
click at [285, 207] on span "Introducing the Customer Portal" at bounding box center [259, 220] width 95 height 27
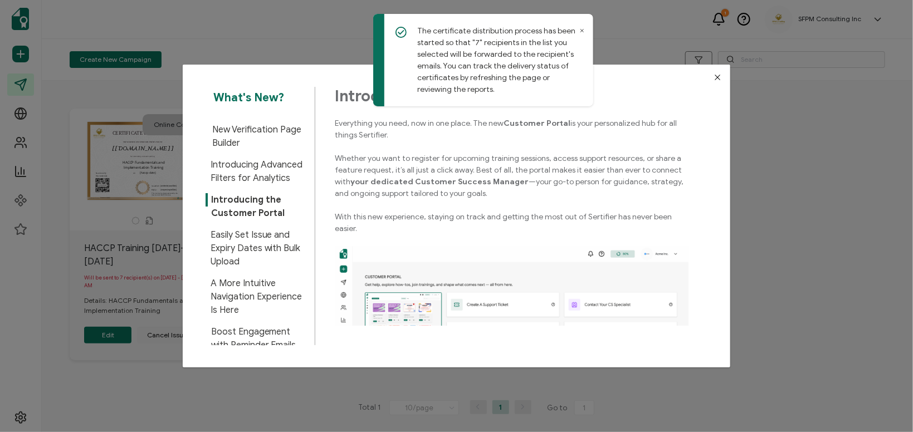
click at [256, 143] on span "New Verification Page Builder" at bounding box center [259, 136] width 95 height 27
